Goal: Task Accomplishment & Management: Complete application form

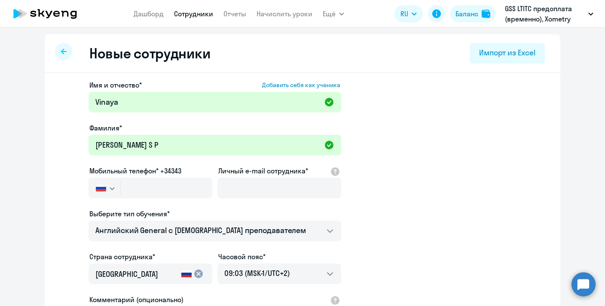
select select "english_adult_not_native_speaker"
select select "2"
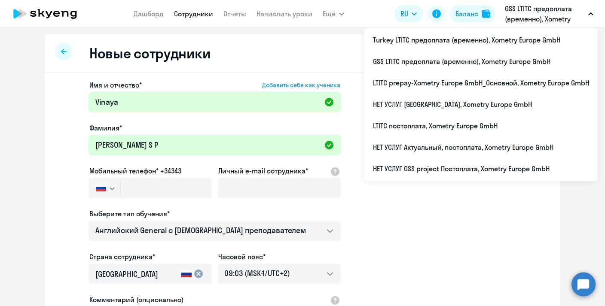
click at [533, 18] on p "GSS LTITC предоплата (временно), Xometry Europe GmbH" at bounding box center [545, 13] width 80 height 21
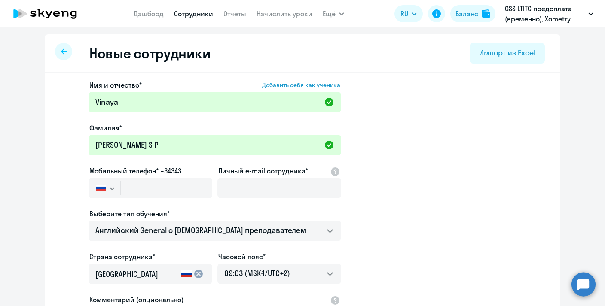
click at [533, 18] on p "GSS LTITC предоплата (временно), Xometry Europe GmbH" at bounding box center [545, 13] width 80 height 21
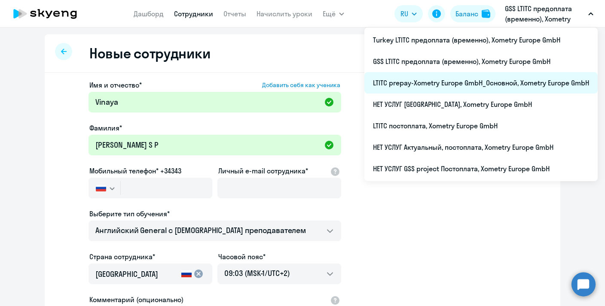
click at [415, 82] on li "LTITC prepay-Xometry Europe GmbH_Основной, Xometry Europe GmbH" at bounding box center [480, 82] width 233 height 21
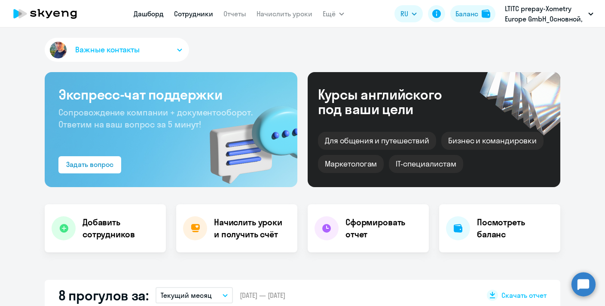
click at [198, 16] on link "Сотрудники" at bounding box center [193, 13] width 39 height 9
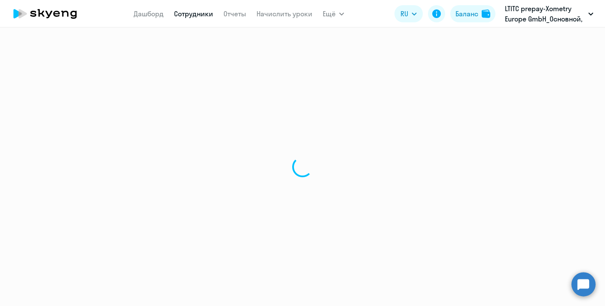
select select "30"
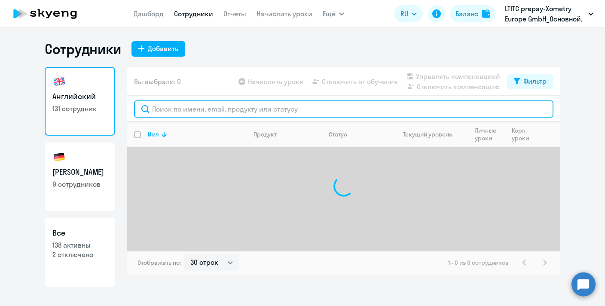
click at [166, 101] on input "text" at bounding box center [343, 109] width 419 height 17
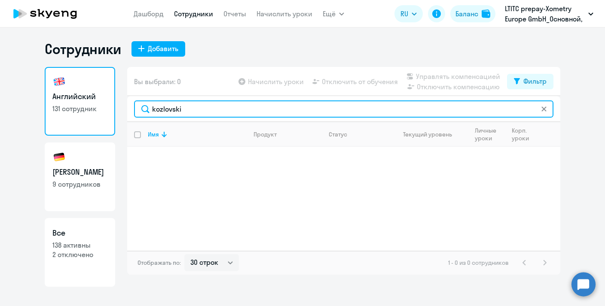
drag, startPoint x: 205, startPoint y: 109, endPoint x: 115, endPoint y: 101, distance: 91.0
click at [115, 101] on div "Английский 131 сотрудник Немецкий 9 сотрудников Все 138 активны 2 отключено Вы …" at bounding box center [303, 177] width 516 height 220
paste input "Kozlovski"
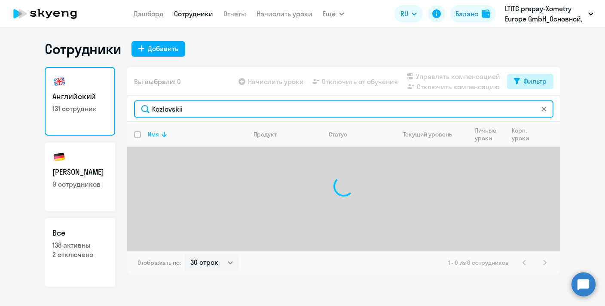
type input "Kozlovskii"
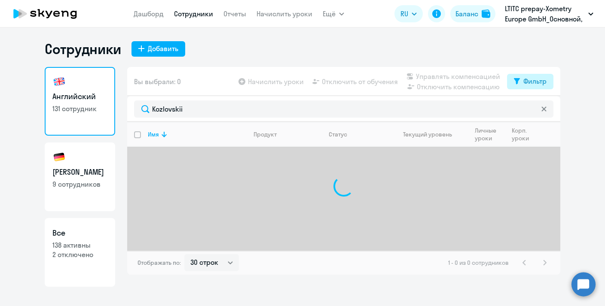
click at [526, 86] on div "Фильтр" at bounding box center [534, 81] width 23 height 10
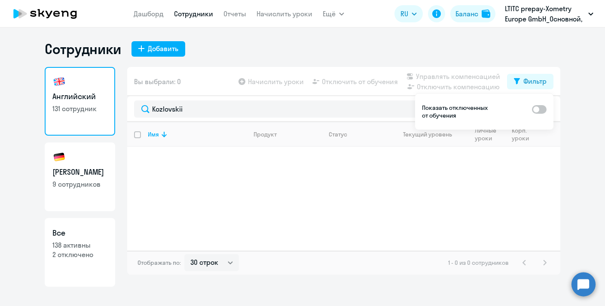
click at [536, 110] on span at bounding box center [539, 109] width 15 height 9
click at [532, 110] on input "checkbox" at bounding box center [531, 109] width 0 height 0
checkbox input "true"
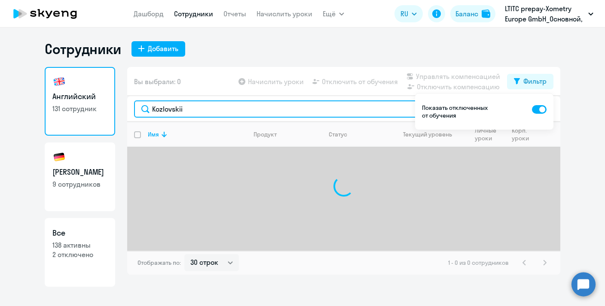
click at [272, 104] on input "Kozlovskii" at bounding box center [343, 109] width 419 height 17
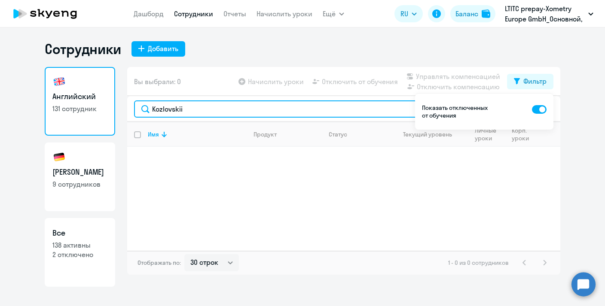
click at [272, 104] on input "Kozlovskii" at bounding box center [343, 109] width 419 height 17
drag, startPoint x: 212, startPoint y: 110, endPoint x: 103, endPoint y: 100, distance: 110.0
click at [103, 100] on div "Английский 131 сотрудник Немецкий 9 сотрудников Все 138 активны 2 отключено Вы …" at bounding box center [303, 177] width 516 height 220
click at [191, 113] on input "jordan" at bounding box center [343, 109] width 419 height 17
type input "jordan"
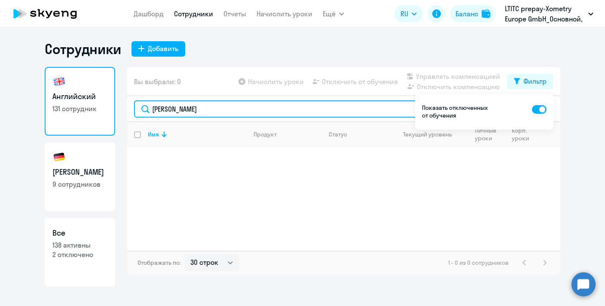
drag, startPoint x: 194, startPoint y: 110, endPoint x: 128, endPoint y: 106, distance: 66.3
click at [128, 106] on div "jordan" at bounding box center [343, 109] width 433 height 26
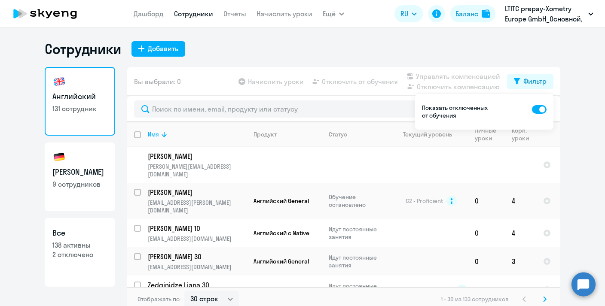
click at [536, 109] on span at bounding box center [539, 109] width 15 height 9
click at [532, 109] on input "checkbox" at bounding box center [531, 109] width 0 height 0
checkbox input "false"
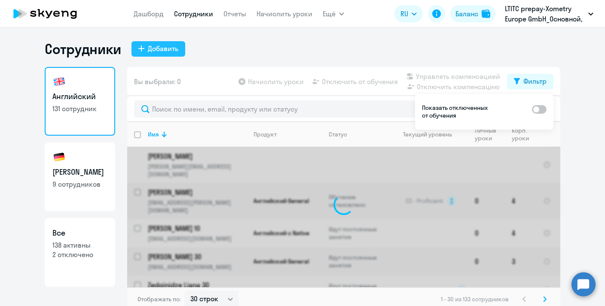
click at [163, 47] on div "Добавить" at bounding box center [163, 48] width 31 height 10
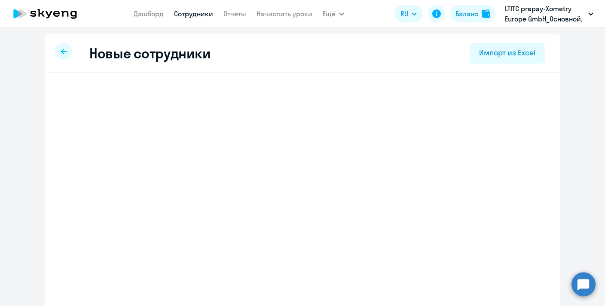
select select "english_adult_not_native_speaker"
select select "2"
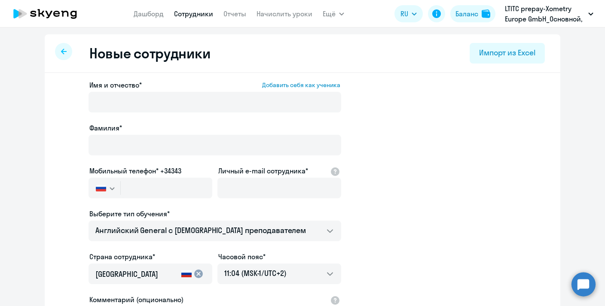
click at [162, 90] on div "Имя и отчество* Добавить себя как ученика" at bounding box center [214, 98] width 253 height 36
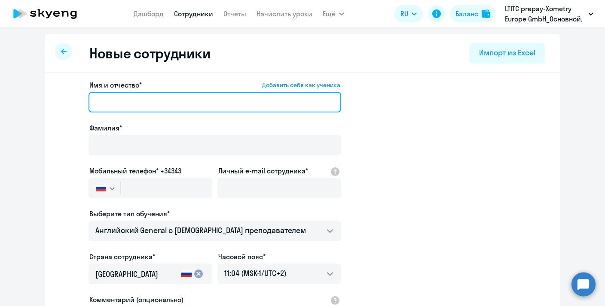
click at [111, 100] on input "Имя и отчество* Добавить себя как ученика" at bounding box center [214, 102] width 253 height 21
paste input "[PERSON_NAME]"
drag, startPoint x: 163, startPoint y: 104, endPoint x: 119, endPoint y: 104, distance: 43.8
click at [119, 104] on input "[PERSON_NAME]" at bounding box center [214, 102] width 253 height 21
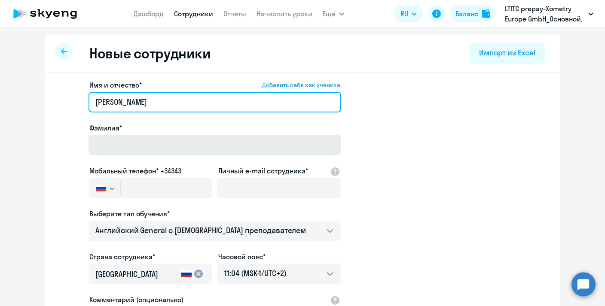
type input "Andrei"
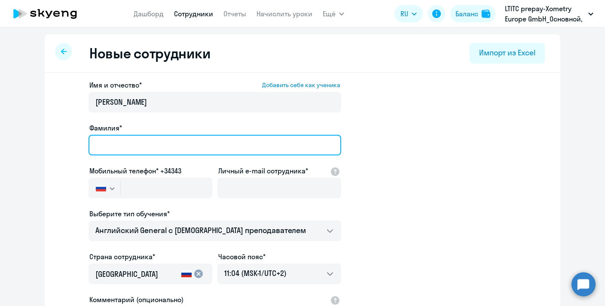
click at [116, 143] on input "Фамилия*" at bounding box center [214, 145] width 253 height 21
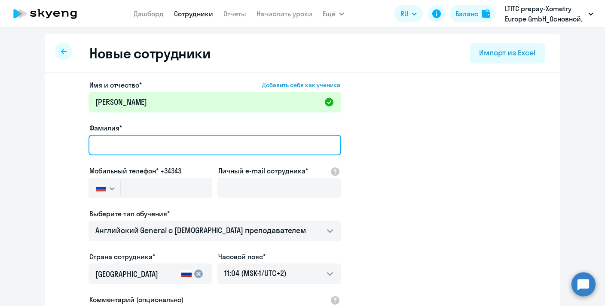
paste input "Kozlovskii"
type input "Kozlovskii"
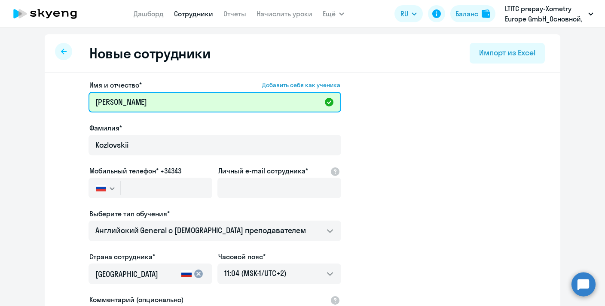
click at [132, 103] on input "Andrei" at bounding box center [214, 102] width 253 height 21
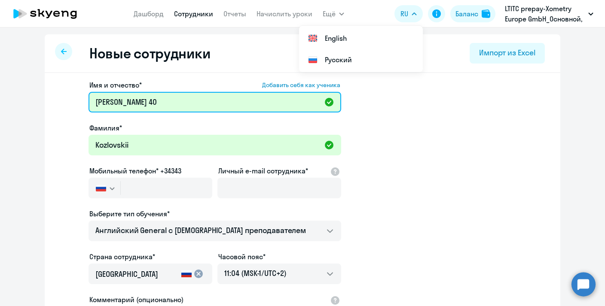
type input "Andrei 40"
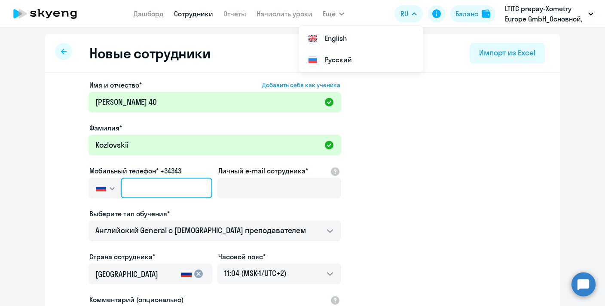
click at [150, 190] on input "text" at bounding box center [167, 188] width 92 height 21
paste input "+7 919 011-40-32"
type input "+7 919 011-40-32"
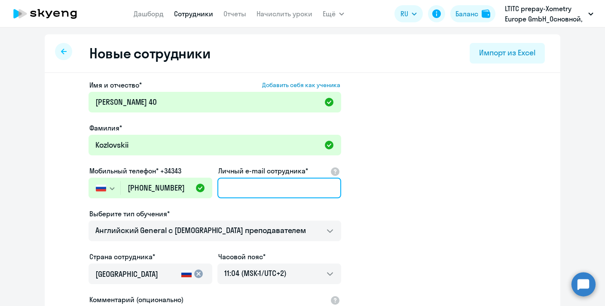
click at [255, 191] on input "Личный e-mail сотрудника*" at bounding box center [279, 188] width 124 height 21
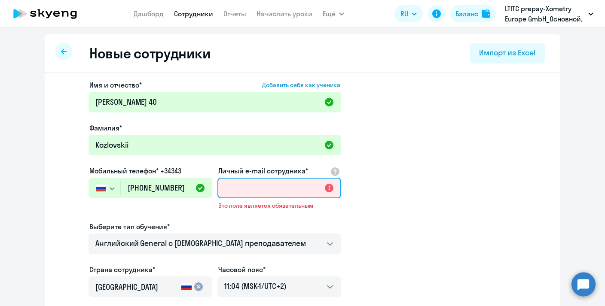
click at [265, 185] on input "Личный e-mail сотрудника*" at bounding box center [279, 188] width 124 height 21
paste input "[EMAIL_ADDRESS][DOMAIN_NAME]"
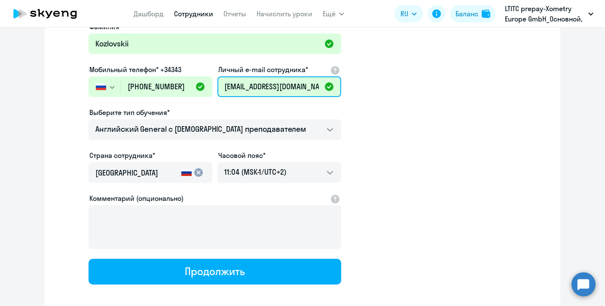
scroll to position [113, 0]
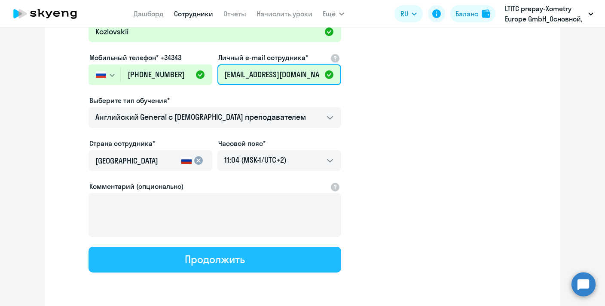
type input "[EMAIL_ADDRESS][DOMAIN_NAME]"
click at [277, 264] on button "Продолжить" at bounding box center [214, 260] width 253 height 26
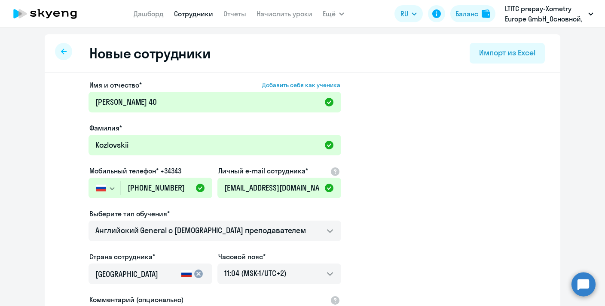
select select "english_adult_not_native_speaker"
select select "2"
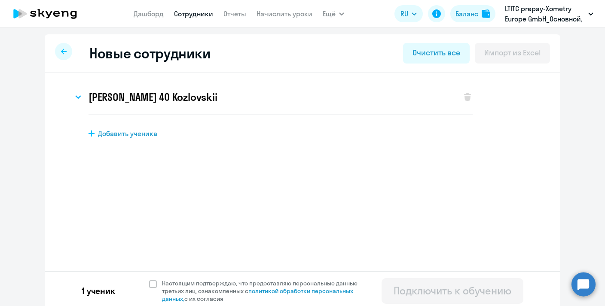
scroll to position [3, 0]
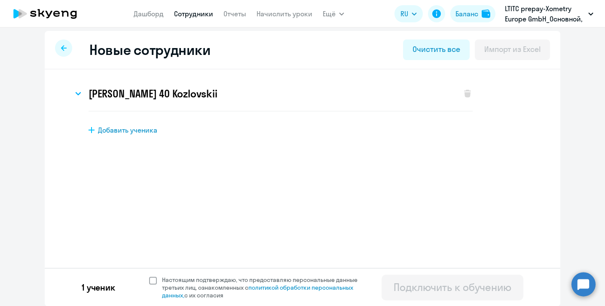
click at [155, 279] on span at bounding box center [153, 281] width 8 height 8
click at [149, 276] on input "Настоящим подтверждаю, что предоставляю персональные данные третьих лиц, ознако…" at bounding box center [149, 276] width 0 height 0
checkbox input "true"
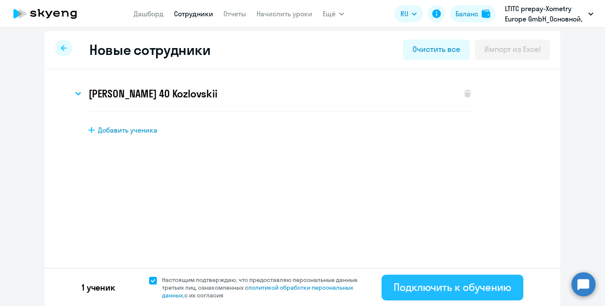
click at [445, 298] on button "Подключить к обучению" at bounding box center [452, 288] width 142 height 26
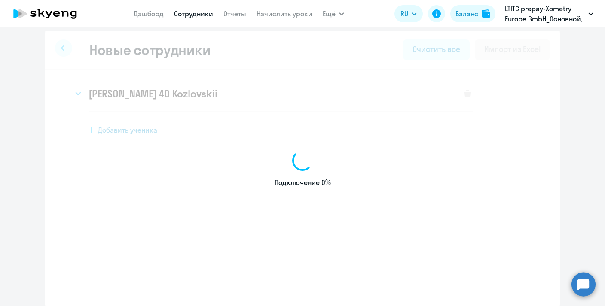
select select "english_adult_not_native_speaker"
select select "2"
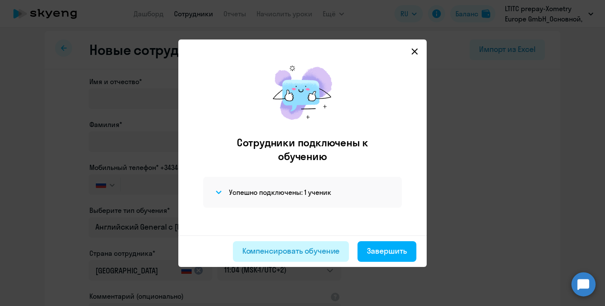
click at [320, 252] on div "Компенсировать обучение" at bounding box center [291, 251] width 98 height 11
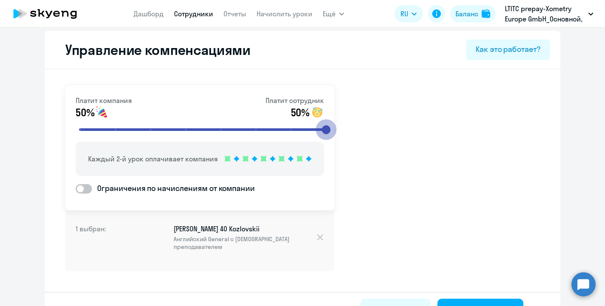
drag, startPoint x: 185, startPoint y: 128, endPoint x: 364, endPoint y: 129, distance: 179.1
click at [336, 130] on input "range" at bounding box center [203, 129] width 266 height 19
drag, startPoint x: 329, startPoint y: 129, endPoint x: 372, endPoint y: 129, distance: 43.4
click at [336, 129] on input "range" at bounding box center [203, 129] width 266 height 19
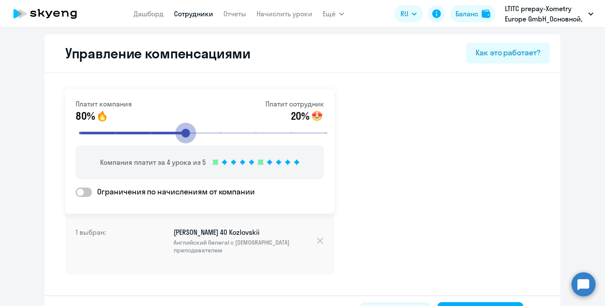
drag, startPoint x: 327, startPoint y: 135, endPoint x: 190, endPoint y: 135, distance: 137.0
type input "4"
click at [190, 135] on input "range" at bounding box center [203, 133] width 266 height 19
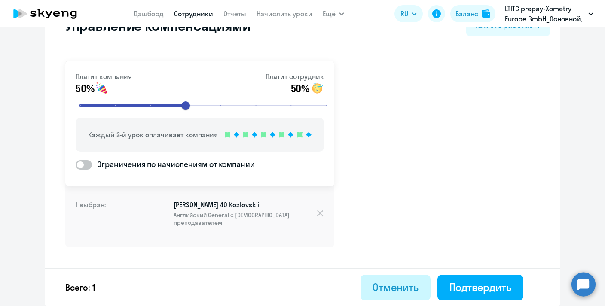
click at [394, 283] on div "Отменить" at bounding box center [395, 288] width 46 height 14
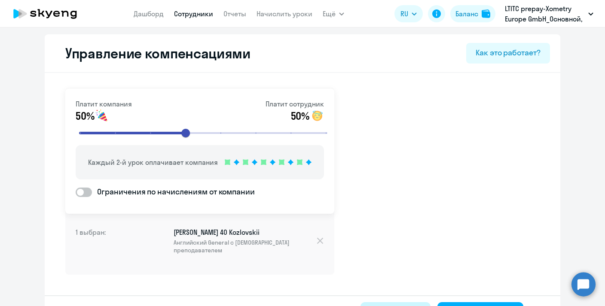
select select "30"
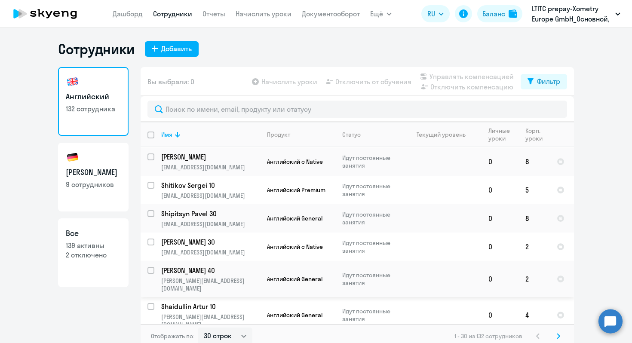
scroll to position [5, 0]
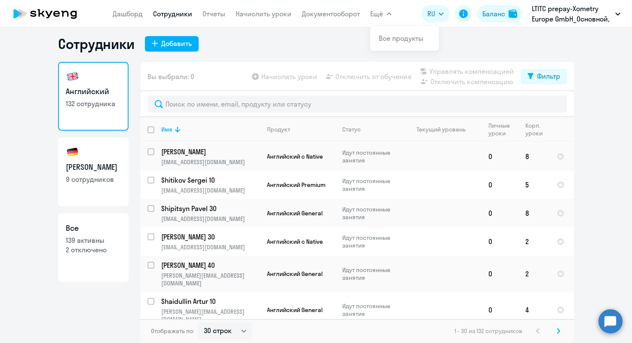
click at [387, 16] on button "Ещё" at bounding box center [380, 13] width 21 height 17
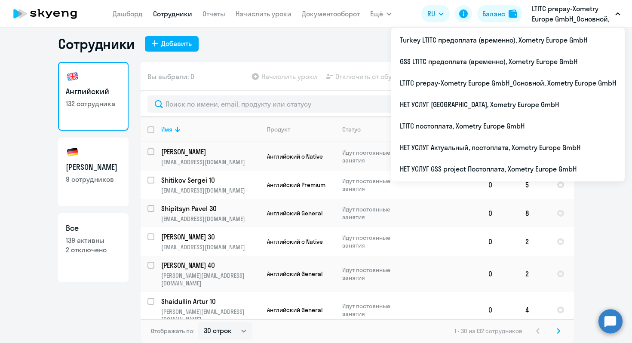
click at [247, 46] on div "Сотрудники Добавить" at bounding box center [316, 43] width 516 height 17
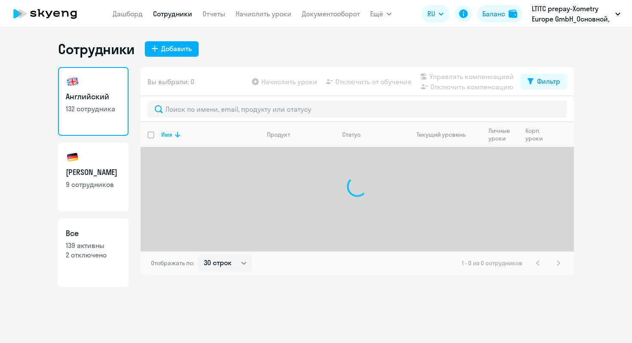
select select "30"
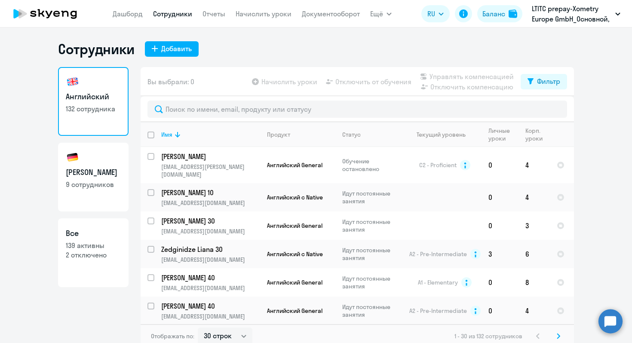
click at [607, 328] on circle at bounding box center [610, 321] width 24 height 24
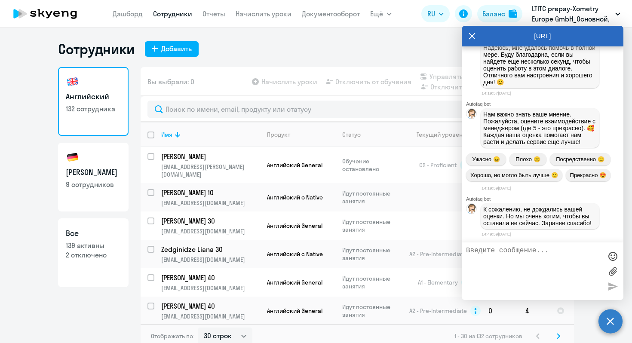
scroll to position [851, 0]
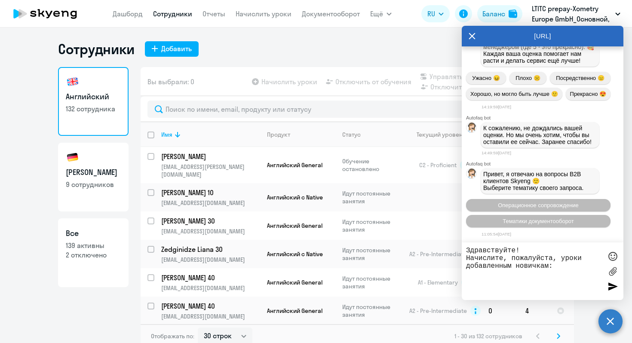
paste textarea "[PERSON_NAME]"
click at [543, 281] on textarea "Здравствуйте! Начислите, пожалуйста, уроки добавленным новичкам: [PERSON_NAME]" at bounding box center [534, 271] width 136 height 49
click at [542, 274] on textarea "Здравствуйте! Начислите, пожалуйста, уроки добавленным новичкам: [PERSON_NAME]" at bounding box center [534, 271] width 136 height 49
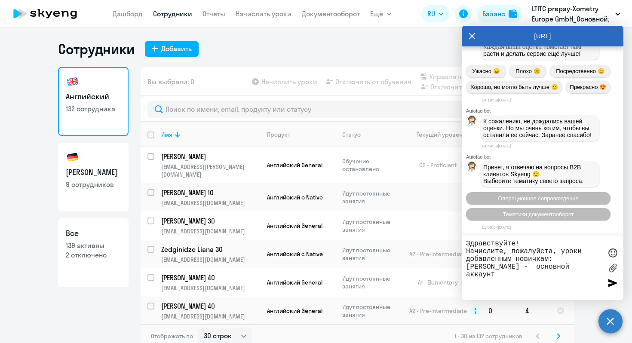
paste textarea "He Qiuying в GSS"
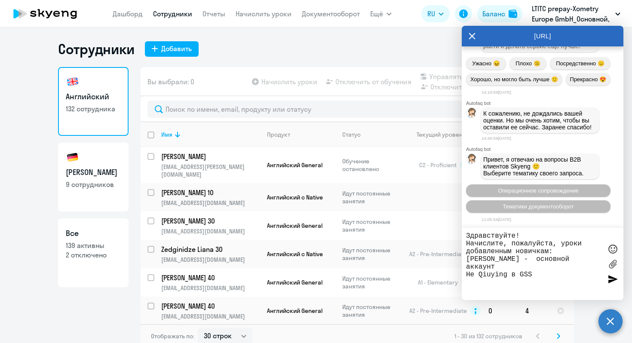
click at [519, 275] on textarea "Здравствуйте! Начислите, пожалуйста, уроки добавленным новичкам: [PERSON_NAME] …" at bounding box center [534, 264] width 136 height 64
click at [550, 275] on textarea "Здравствуйте! Начислите, пожалуйста, уроки добавленным новичкам: [PERSON_NAME] …" at bounding box center [534, 264] width 136 height 64
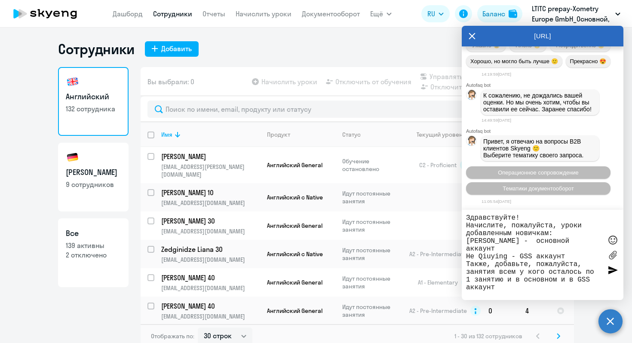
type textarea "Здравствуйте! Начислите, пожалуйста, уроки добавленным новичкам: [PERSON_NAME] …"
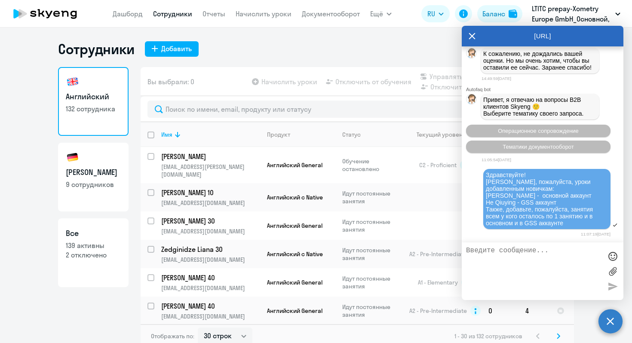
scroll to position [1006, 0]
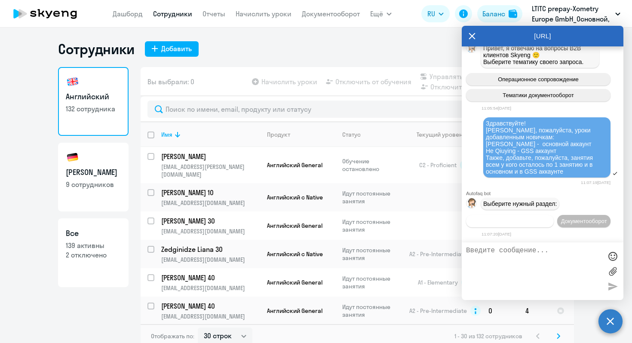
click at [516, 218] on span "Операционное сопровождение" at bounding box center [509, 221] width 81 height 6
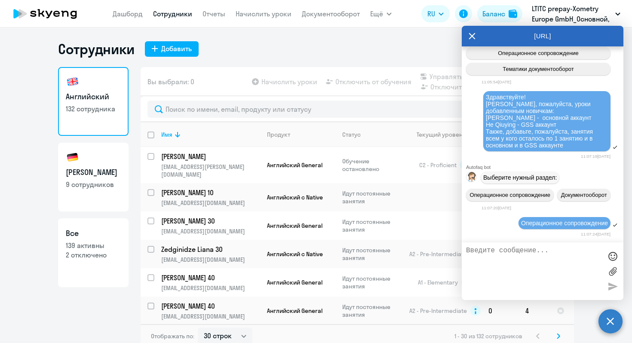
scroll to position [1086, 0]
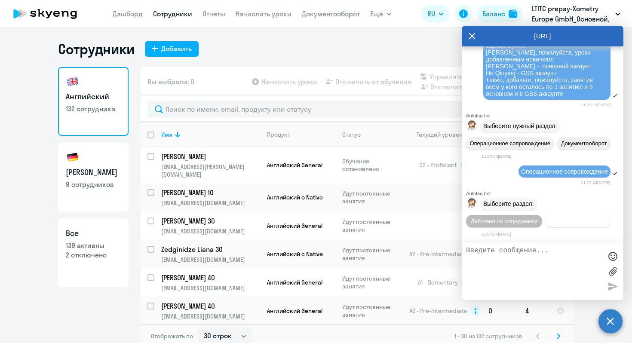
click at [571, 222] on span "Действия с балансом" at bounding box center [577, 221] width 56 height 6
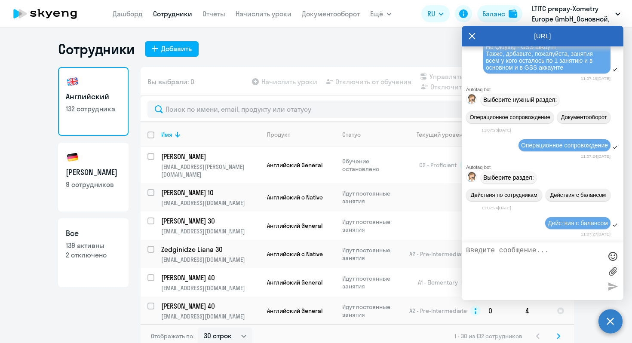
scroll to position [1184, 0]
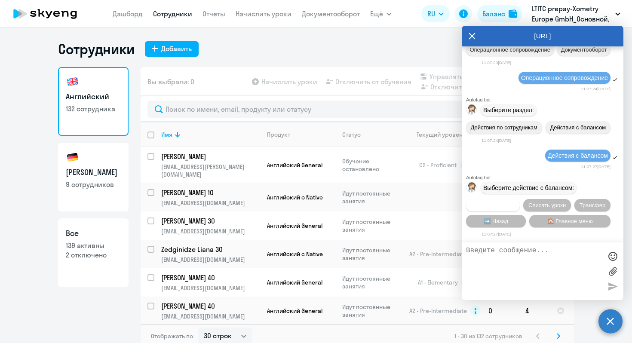
click at [501, 205] on span "Начислить уроки" at bounding box center [493, 205] width 44 height 6
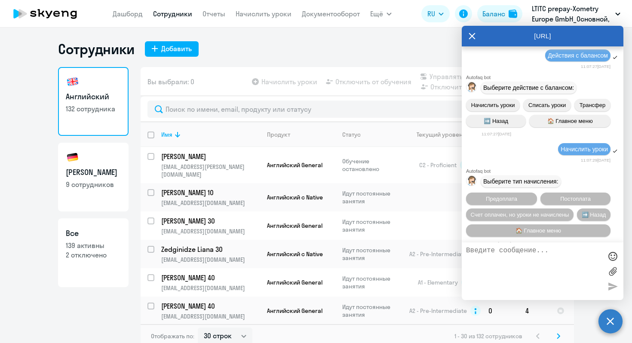
scroll to position [1298, 0]
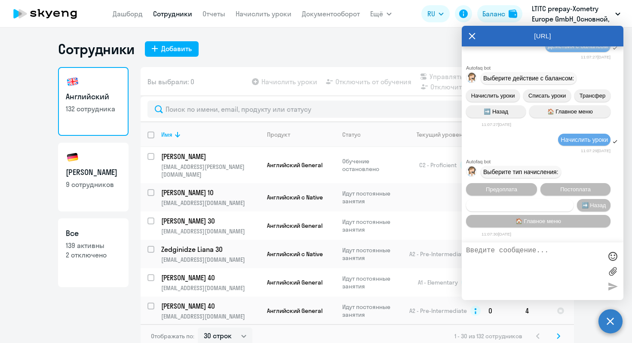
click at [527, 203] on span "Счет оплачен, но уроки не начислены" at bounding box center [519, 205] width 98 height 6
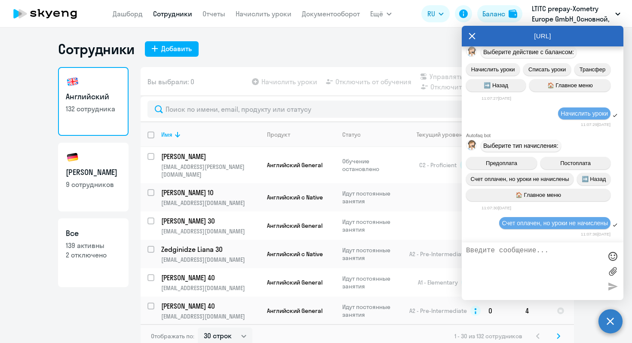
scroll to position [1325, 0]
click at [516, 261] on textarea at bounding box center [534, 271] width 136 height 49
type textarea "оператор"
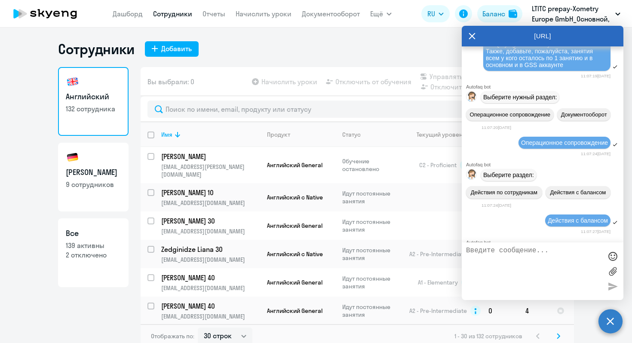
scroll to position [1025, 0]
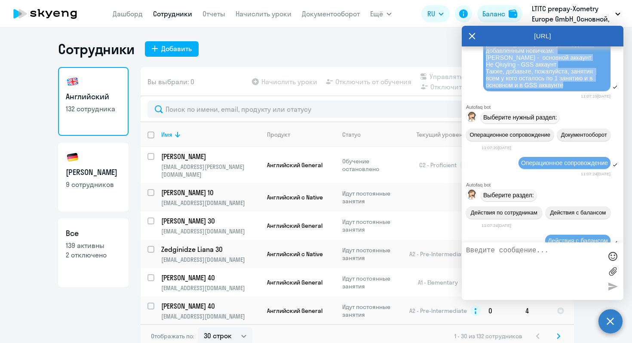
drag, startPoint x: 574, startPoint y: 129, endPoint x: 484, endPoint y: 73, distance: 105.4
click at [484, 73] on div "Здравствуйте! Начислите, пожалуйста, уроки добавленным новичкам: [PERSON_NAME] …" at bounding box center [546, 61] width 127 height 60
copy span "Здравствуйте! Начислите, пожалуйста, уроки добавленным новичкам: [PERSON_NAME] …"
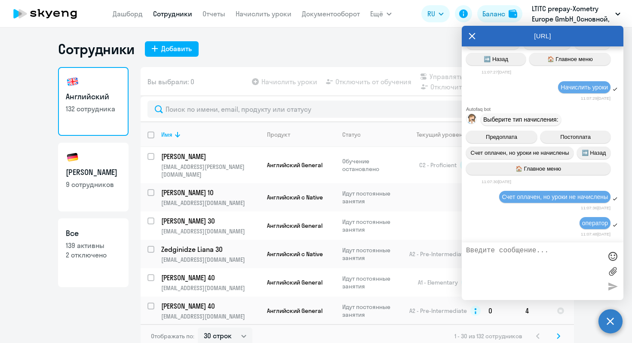
click at [533, 265] on textarea at bounding box center [534, 271] width 136 height 49
click at [528, 259] on textarea at bounding box center [534, 271] width 136 height 49
click at [540, 262] on textarea at bounding box center [534, 271] width 136 height 49
paste textarea "Здравствуйте! Начислите, пожалуйста, уроки добавленным новичкам: [PERSON_NAME] …"
type textarea "Здравствуйте! Начислите, пожалуйста, уроки добавленным новичкам: [PERSON_NAME] …"
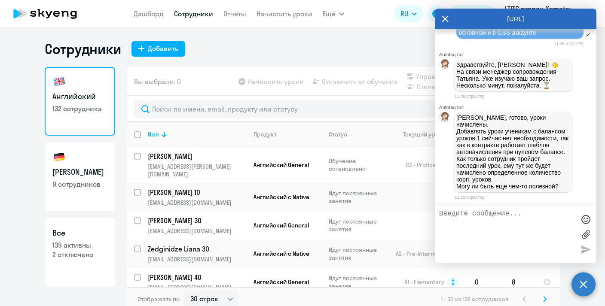
scroll to position [1606, 0]
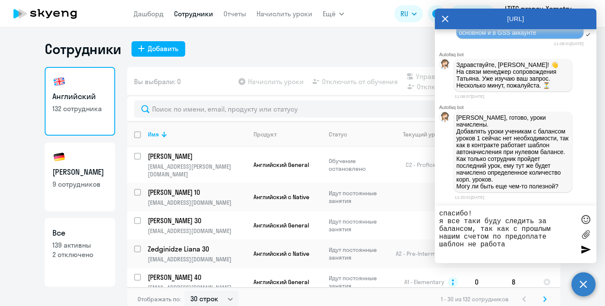
type textarea "спасибо! я все таки буду следить за балансом, так как с прошлым нашим счетом по…"
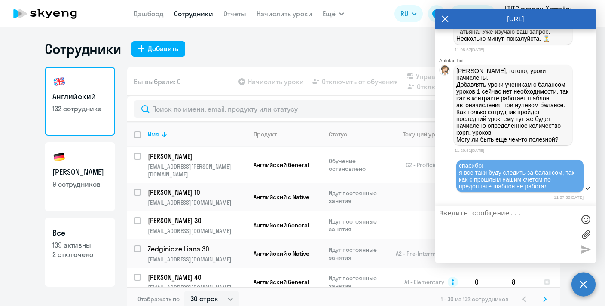
scroll to position [1655, 0]
click at [446, 18] on icon at bounding box center [445, 19] width 6 height 6
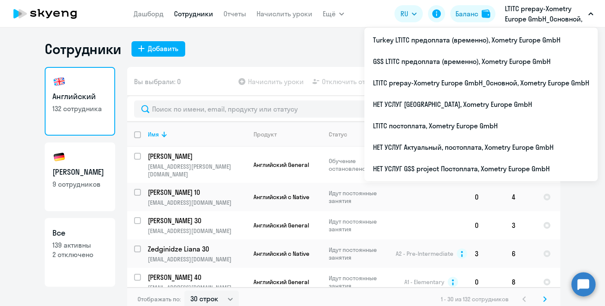
click at [551, 21] on p "LTITC prepay-Xometry Europe GmbH_Основной, Xometry Europe GmbH" at bounding box center [545, 13] width 80 height 21
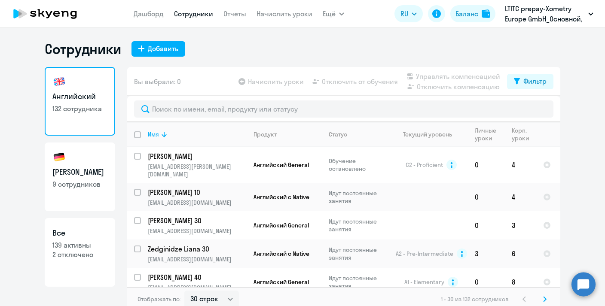
click at [551, 21] on p "LTITC prepay-Xometry Europe GmbH_Основной, Xometry Europe GmbH" at bounding box center [545, 13] width 80 height 21
click at [277, 92] on div "Вы выбрали: 0 Начислить уроки Отключить от обучения Управлять компенсацией Откл…" at bounding box center [343, 81] width 433 height 29
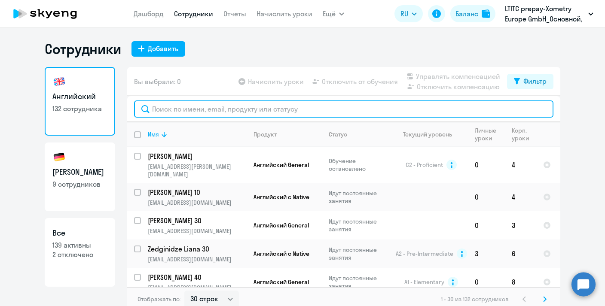
click at [277, 108] on input "text" at bounding box center [343, 109] width 419 height 17
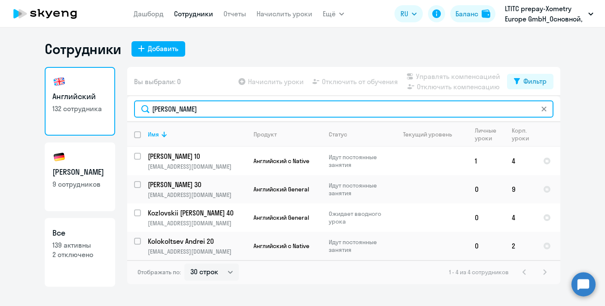
type input "[PERSON_NAME]"
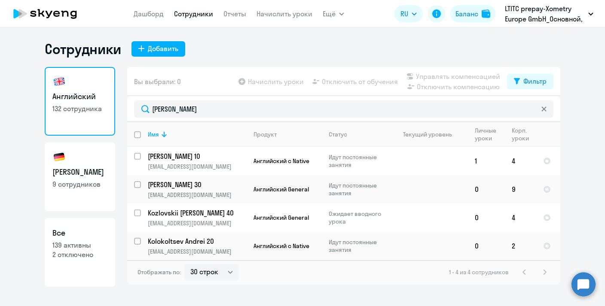
click at [546, 113] on div at bounding box center [543, 109] width 7 height 17
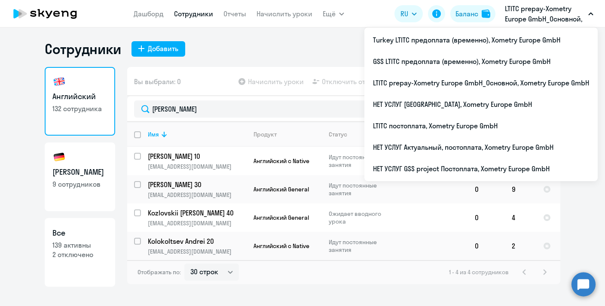
click at [552, 21] on p "LTITC prepay-Xometry Europe GmbH_Основной, Xometry Europe GmbH" at bounding box center [545, 13] width 80 height 21
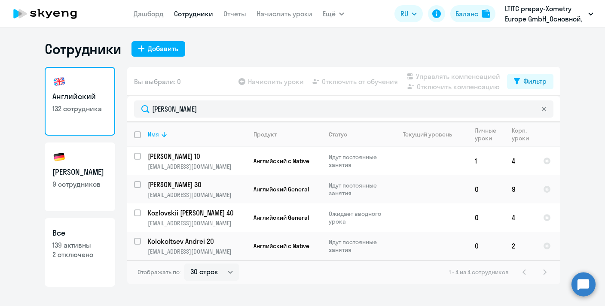
click at [552, 21] on p "LTITC prepay-Xometry Europe GmbH_Основной, Xometry Europe GmbH" at bounding box center [545, 13] width 80 height 21
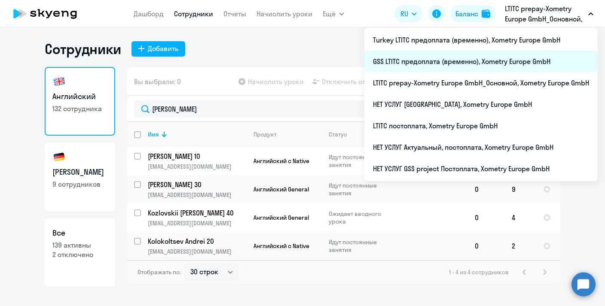
click at [446, 61] on li "GSS LTITC предоплата (временно), Xometry Europe GmbH" at bounding box center [480, 61] width 233 height 21
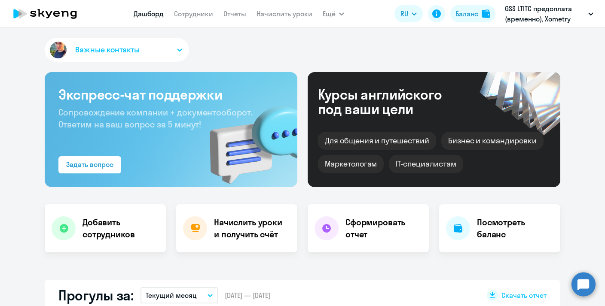
select select "30"
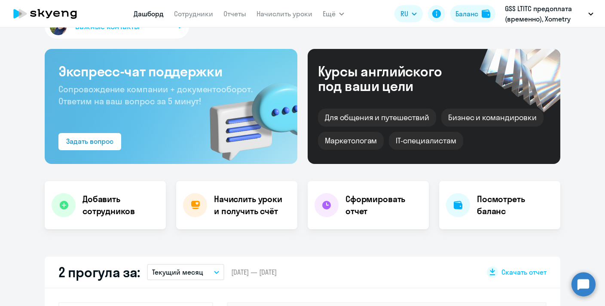
scroll to position [16, 0]
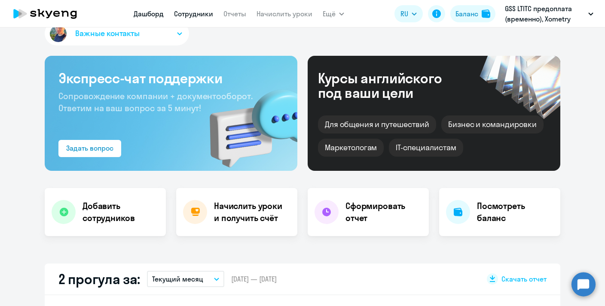
click at [182, 14] on link "Сотрудники" at bounding box center [193, 13] width 39 height 9
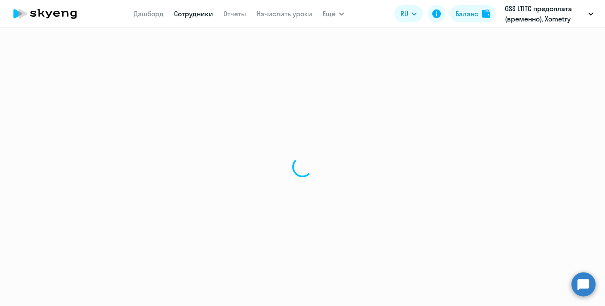
select select "30"
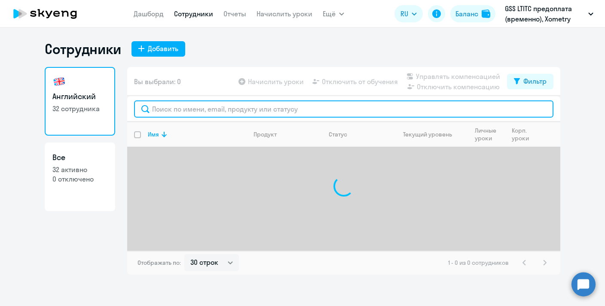
click at [189, 110] on input "text" at bounding box center [343, 109] width 419 height 17
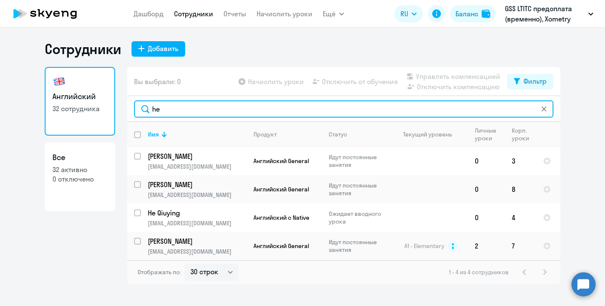
type input "he"
